Goal: Task Accomplishment & Management: Manage account settings

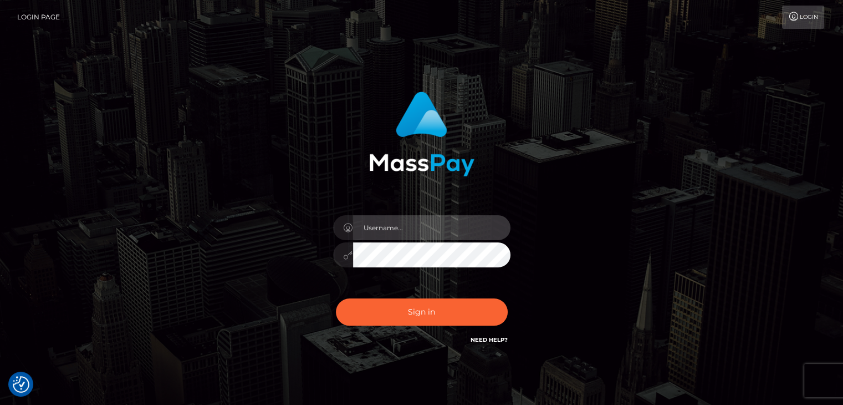
click at [404, 233] on input "text" at bounding box center [431, 227] width 157 height 25
click at [391, 221] on input "text" at bounding box center [431, 227] width 157 height 25
type input "Hishani"
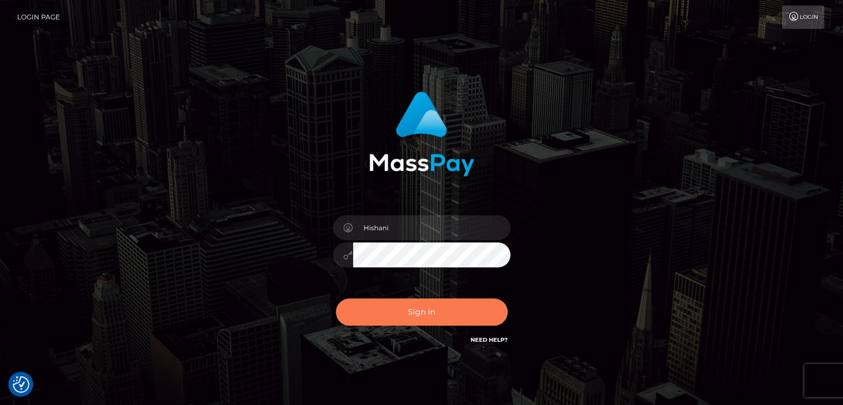
click at [443, 313] on button "Sign in" at bounding box center [422, 311] width 172 height 27
drag, startPoint x: 434, startPoint y: 313, endPoint x: 408, endPoint y: 223, distance: 92.8
click at [408, 223] on div "Sign in" at bounding box center [421, 218] width 291 height 271
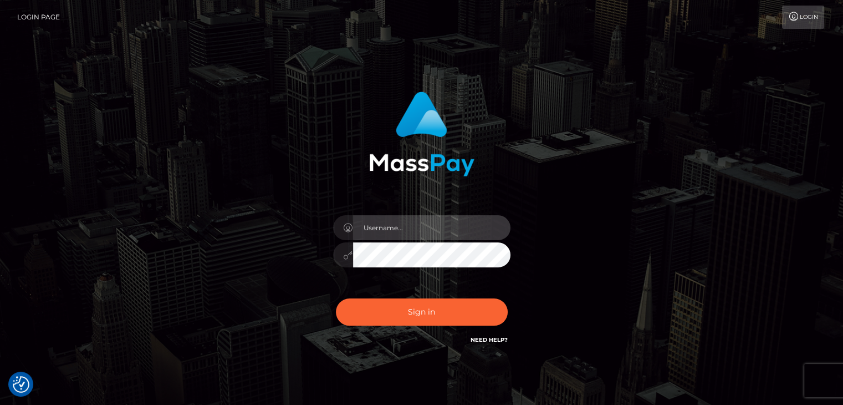
click at [378, 231] on input "text" at bounding box center [431, 227] width 157 height 25
type input "Hishani"
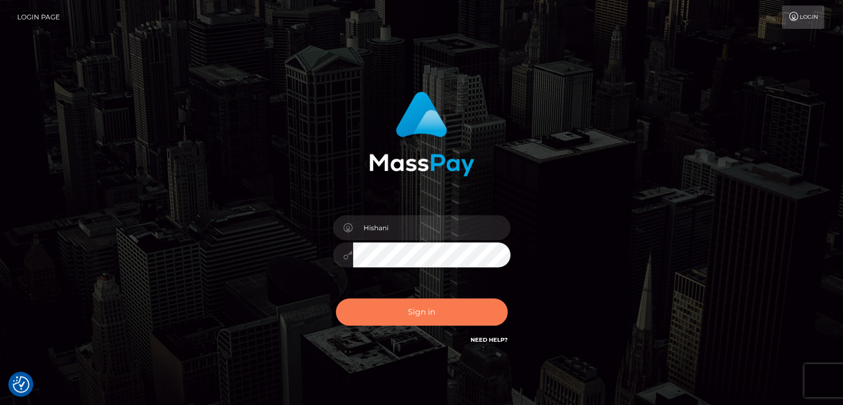
click at [411, 317] on button "Sign in" at bounding box center [422, 311] width 172 height 27
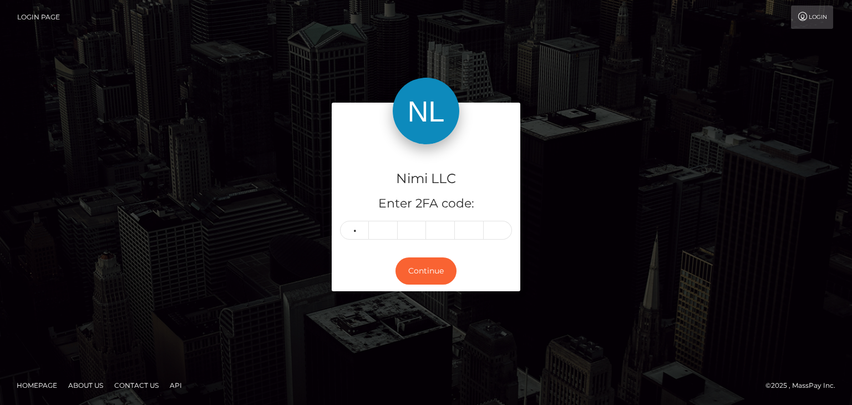
type input "4"
type input "3"
type input "2"
type input "8"
type input "9"
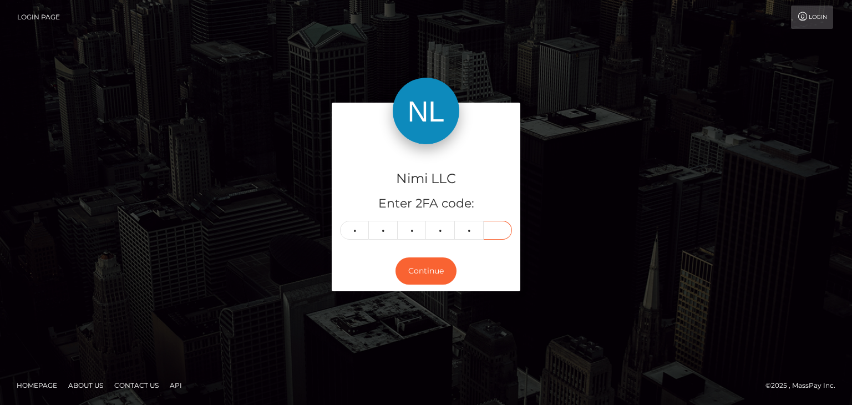
type input "3"
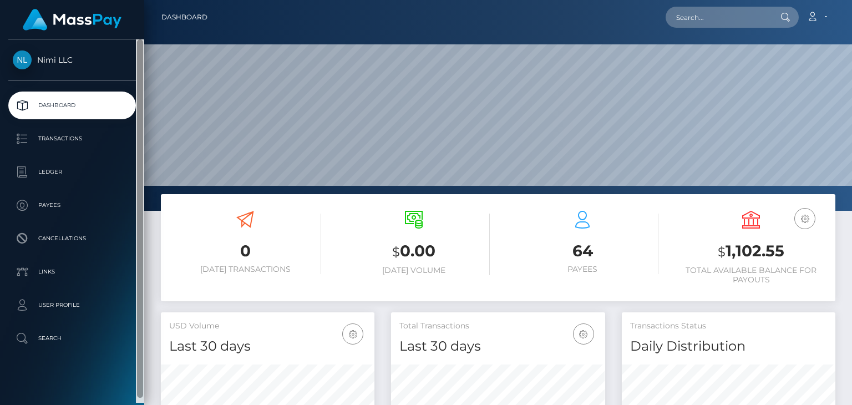
click at [146, 50] on div "Nimi LLC Dashboard Transactions Ledger Payees 0" at bounding box center [426, 202] width 852 height 405
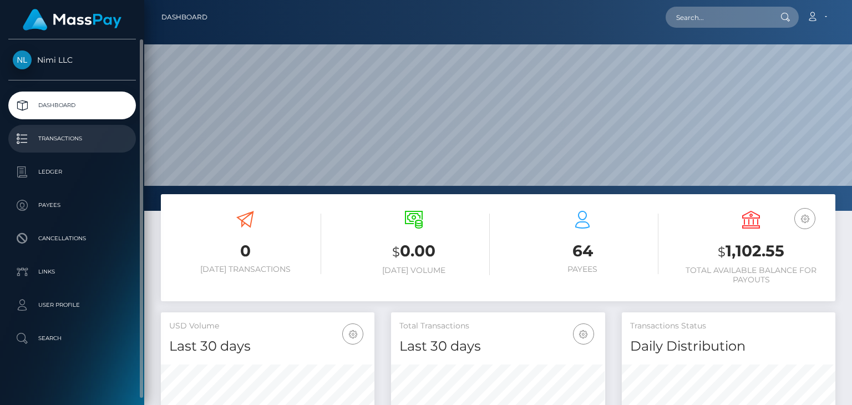
click at [65, 140] on p "Transactions" at bounding box center [72, 138] width 119 height 17
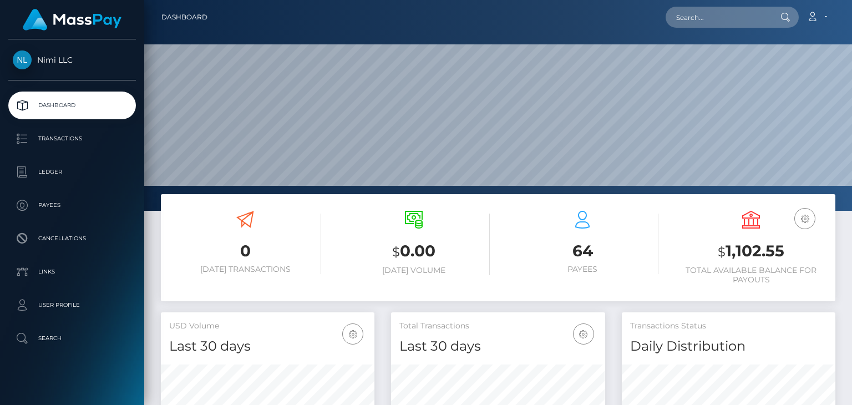
scroll to position [196, 213]
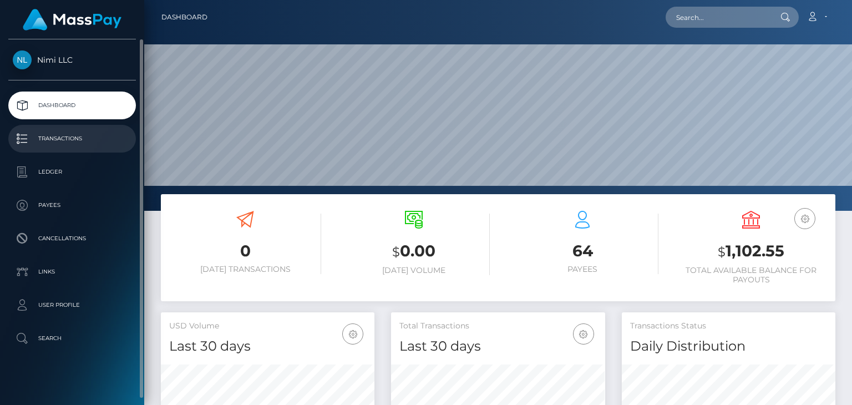
click at [65, 129] on link "Transactions" at bounding box center [72, 139] width 128 height 28
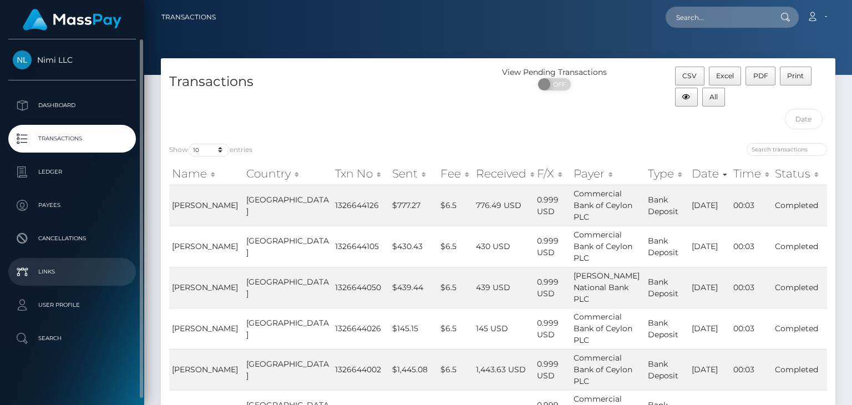
click at [52, 275] on p "Links" at bounding box center [72, 271] width 119 height 17
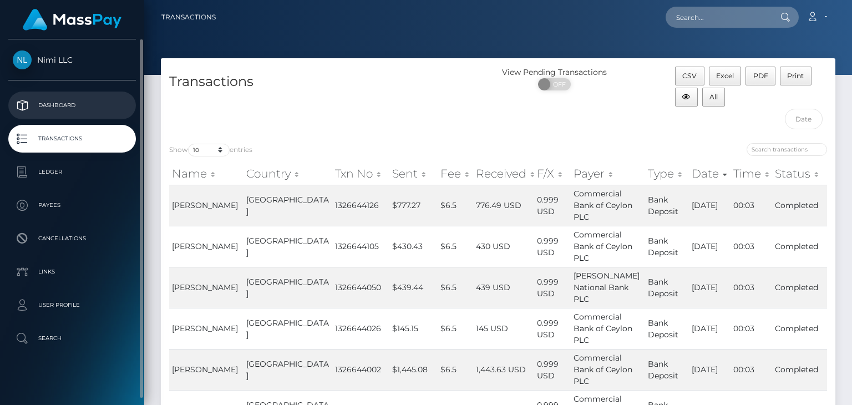
click at [62, 105] on p "Dashboard" at bounding box center [72, 105] width 119 height 17
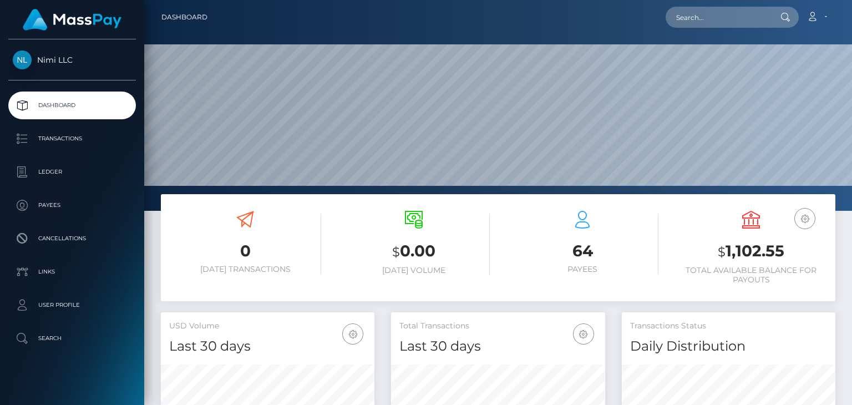
scroll to position [196, 213]
click at [824, 16] on link "Account" at bounding box center [816, 17] width 33 height 23
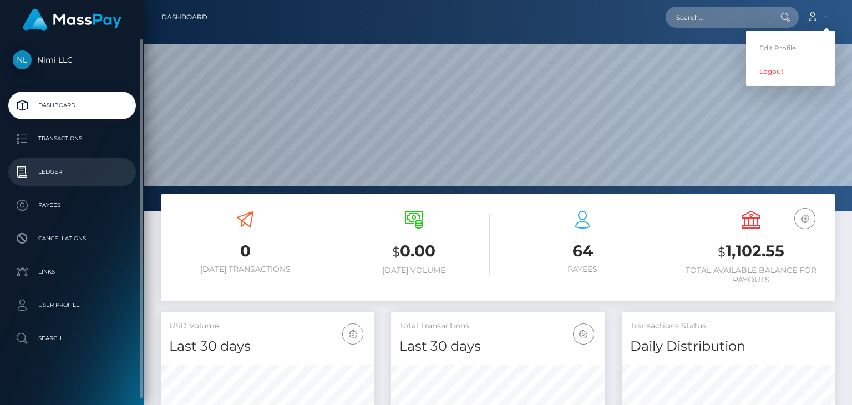
click at [64, 180] on link "Ledger" at bounding box center [72, 172] width 128 height 28
